Goal: Information Seeking & Learning: Learn about a topic

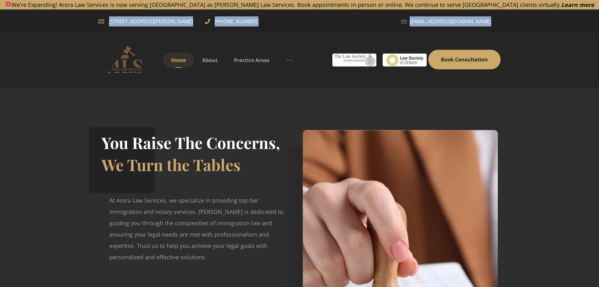
drag, startPoint x: 320, startPoint y: 13, endPoint x: 109, endPoint y: 20, distance: 210.6
click at [109, 20] on div "[STREET_ADDRESS][PERSON_NAME] [PHONE_NUMBER] [EMAIL_ADDRESS][DOMAIN_NAME]" at bounding box center [299, 20] width 599 height 23
copy div "[STREET_ADDRESS][PERSON_NAME] [PHONE_NUMBER] [EMAIL_ADDRESS][DOMAIN_NAME]"
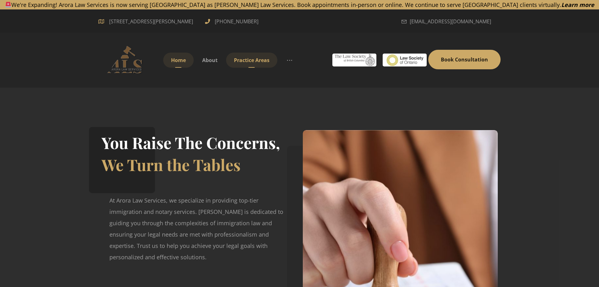
click at [250, 59] on span "Practice Areas" at bounding box center [252, 60] width 36 height 7
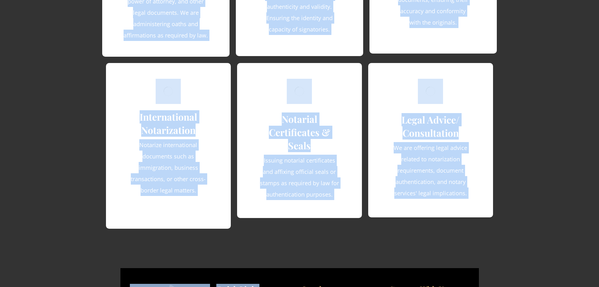
scroll to position [1174, 0]
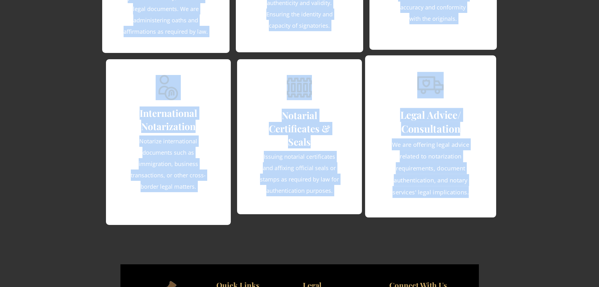
drag, startPoint x: 99, startPoint y: 129, endPoint x: 477, endPoint y: 199, distance: 384.7
copy div "_ Find more about our Immigration Services _ Consultation & Assessment Conduct …"
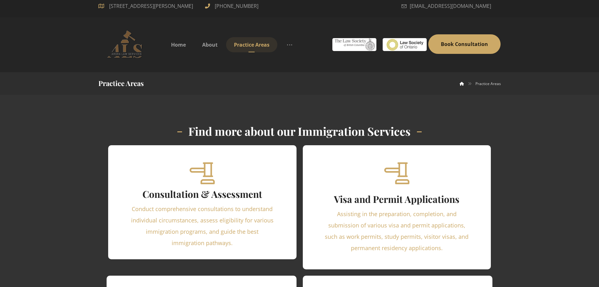
scroll to position [0, 0]
